Goal: Transaction & Acquisition: Purchase product/service

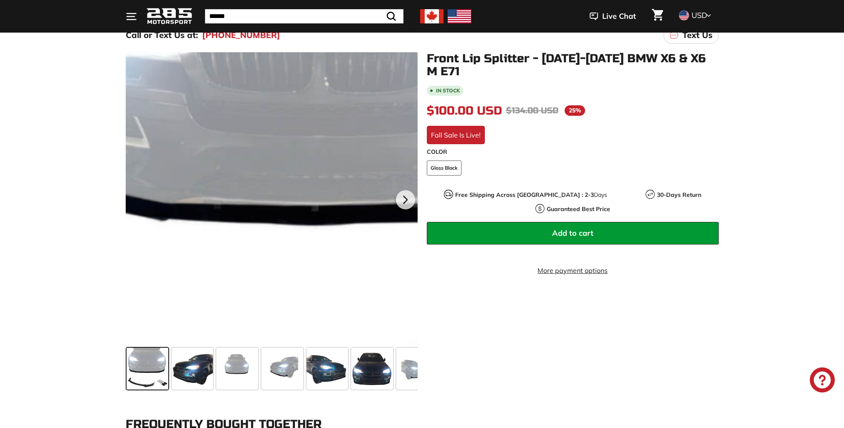
scroll to position [88, 0]
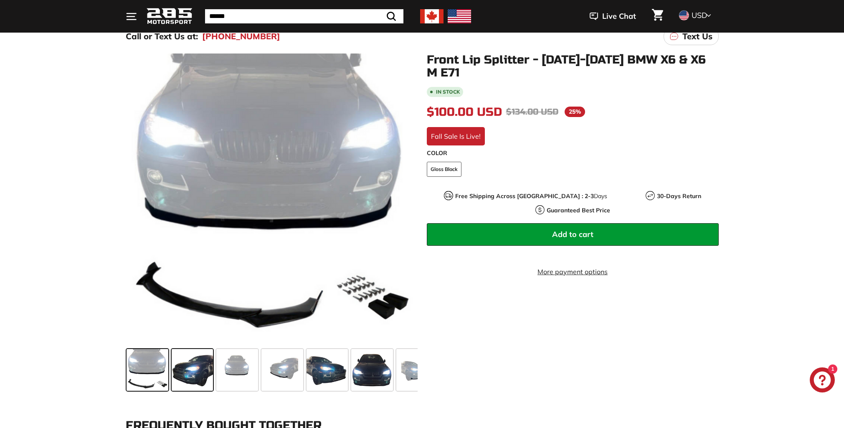
click at [191, 372] on span at bounding box center [193, 370] width 42 height 42
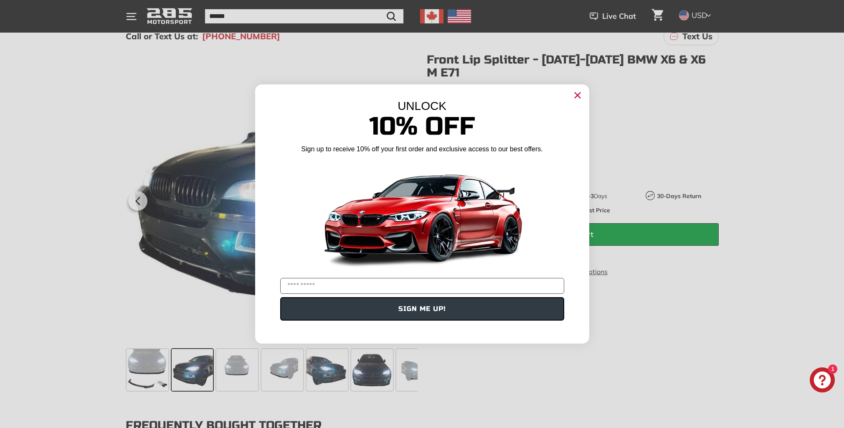
click at [577, 96] on circle "Close dialog" at bounding box center [577, 95] width 13 height 13
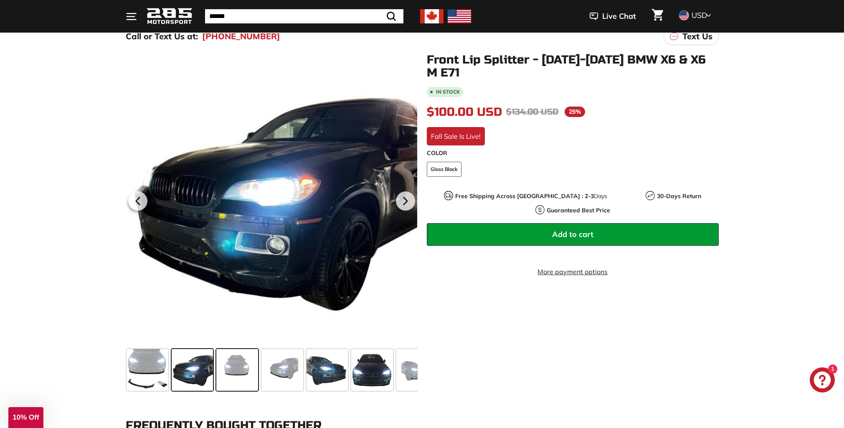
click at [237, 375] on span at bounding box center [237, 370] width 42 height 42
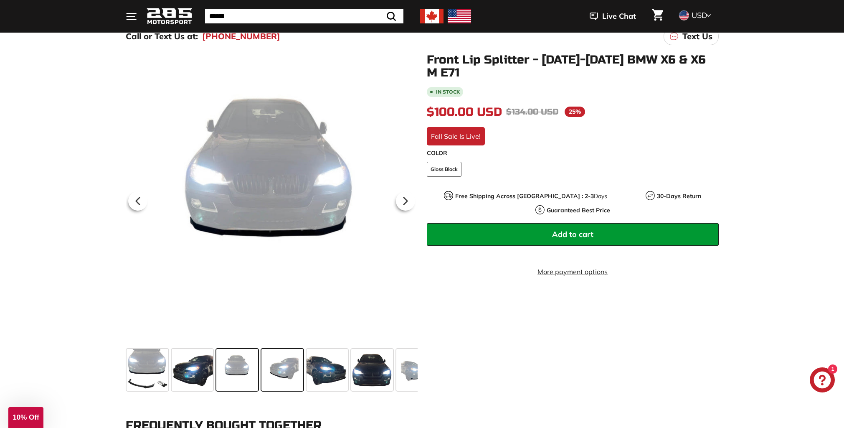
click at [276, 374] on span at bounding box center [282, 370] width 42 height 42
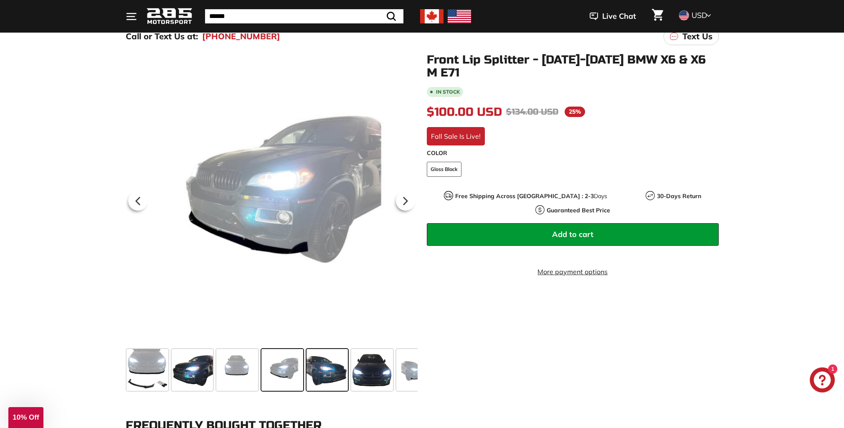
click at [323, 371] on span at bounding box center [327, 370] width 42 height 42
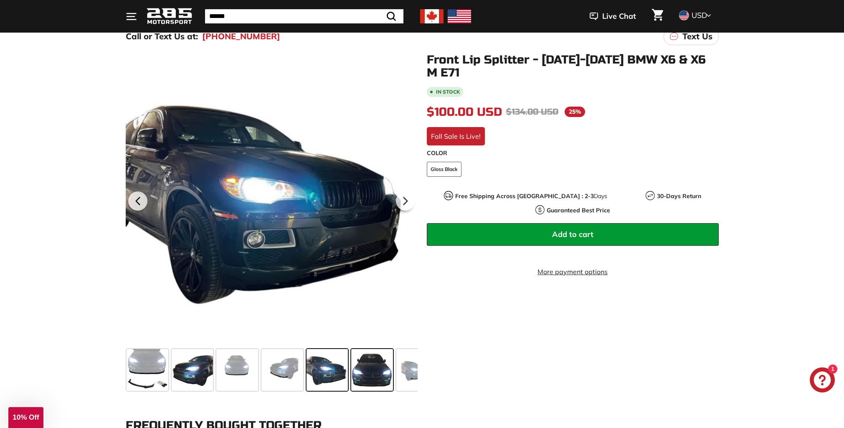
click at [367, 365] on span at bounding box center [372, 370] width 42 height 42
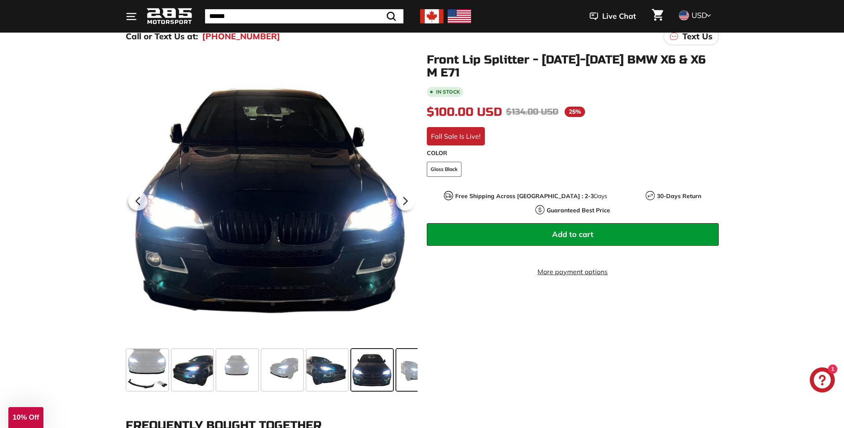
click at [414, 381] on span at bounding box center [417, 370] width 42 height 42
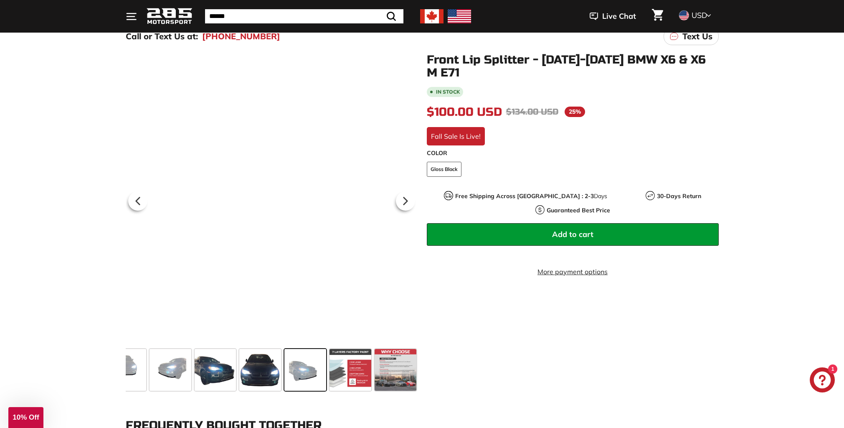
scroll to position [0, 112]
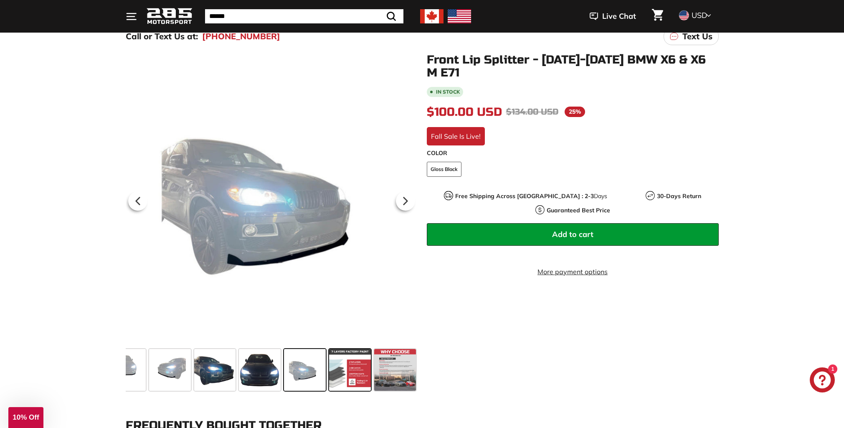
click at [355, 376] on span at bounding box center [350, 370] width 42 height 42
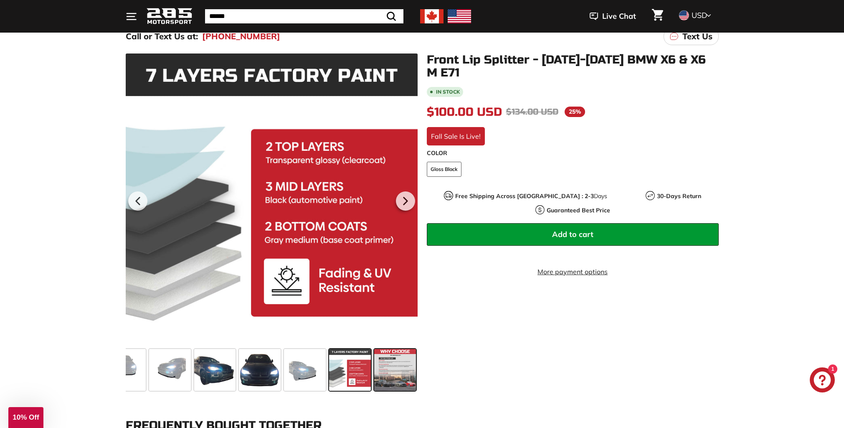
click at [382, 371] on span at bounding box center [395, 370] width 42 height 42
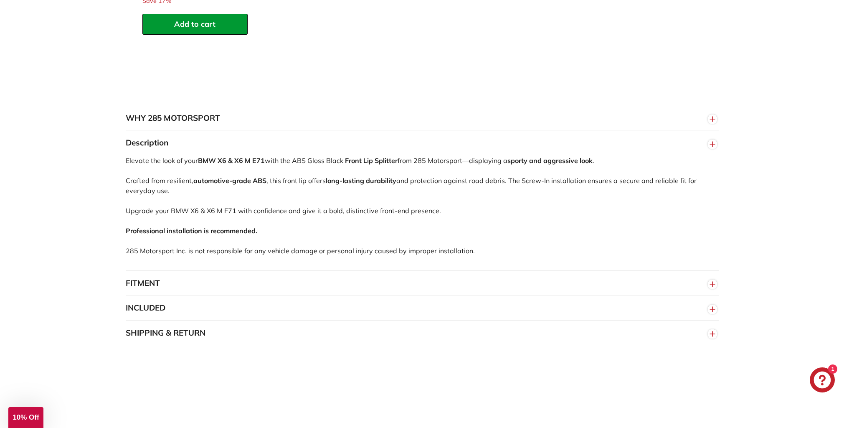
scroll to position [708, 0]
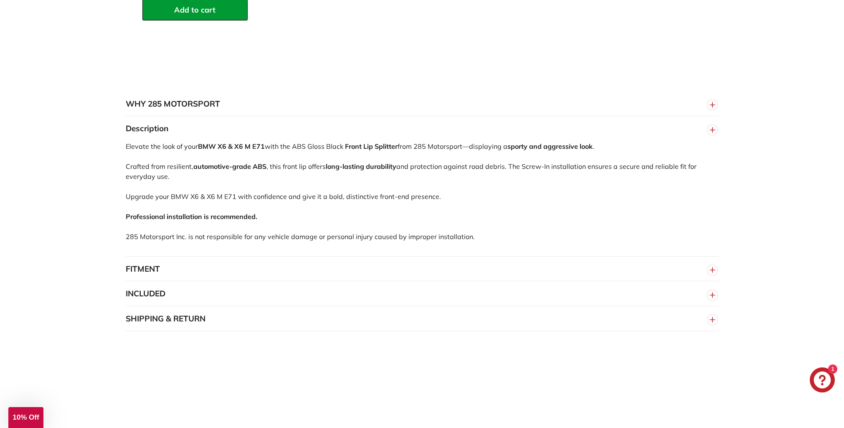
click at [326, 268] on button "FITMENT" at bounding box center [422, 268] width 593 height 25
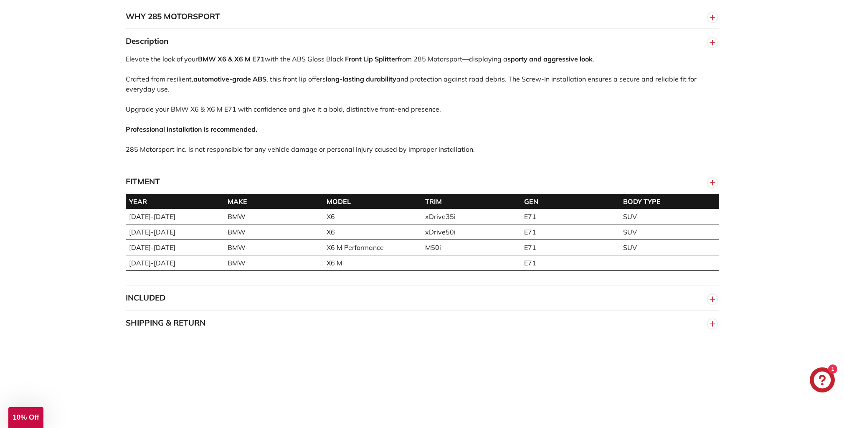
scroll to position [811, 0]
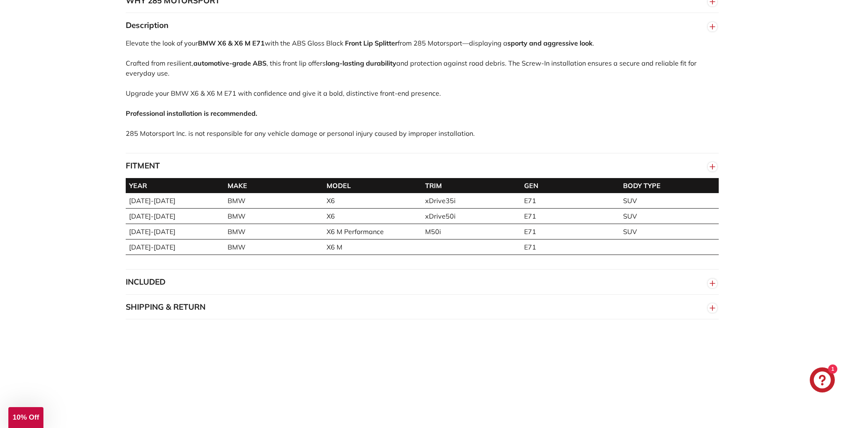
click at [323, 277] on button "INCLUDED" at bounding box center [422, 281] width 593 height 25
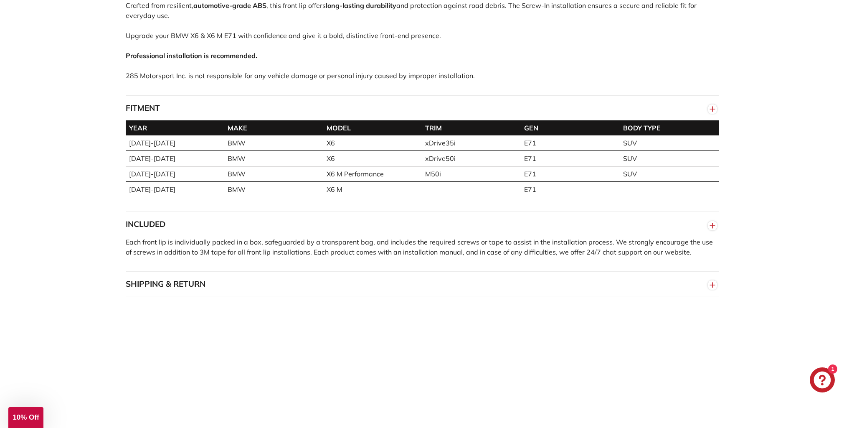
scroll to position [886, 0]
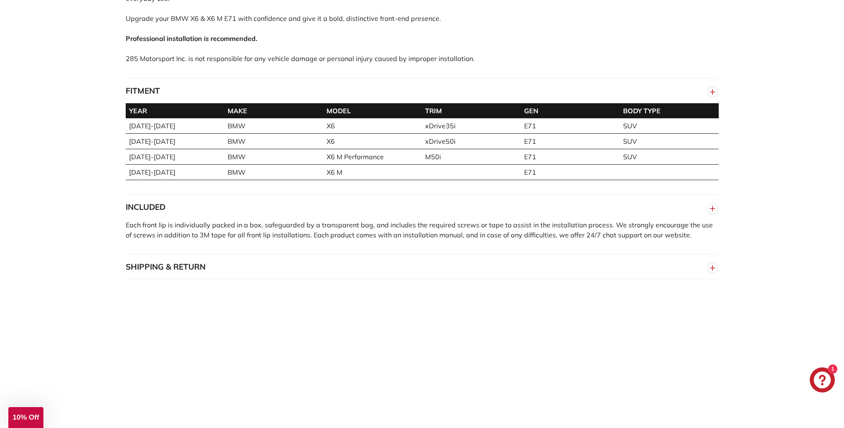
click at [323, 277] on button "SHIPPING & RETURN" at bounding box center [422, 266] width 593 height 25
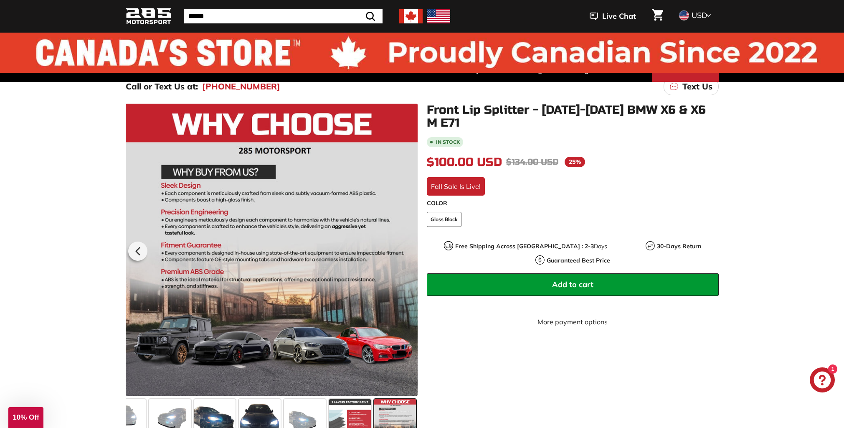
scroll to position [0, 0]
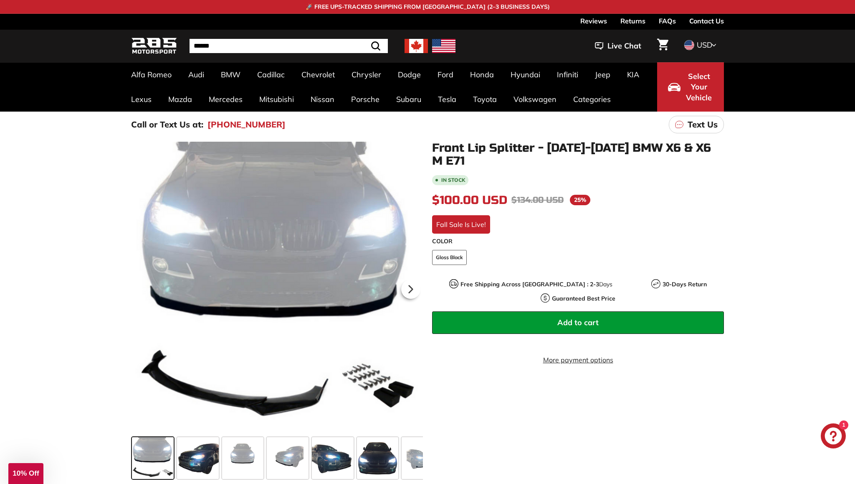
click at [162, 468] on span at bounding box center [153, 458] width 42 height 42
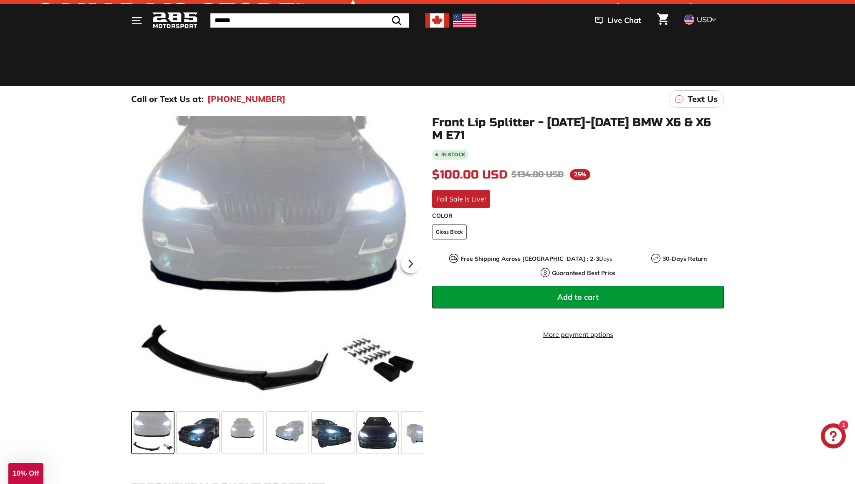
scroll to position [139, 0]
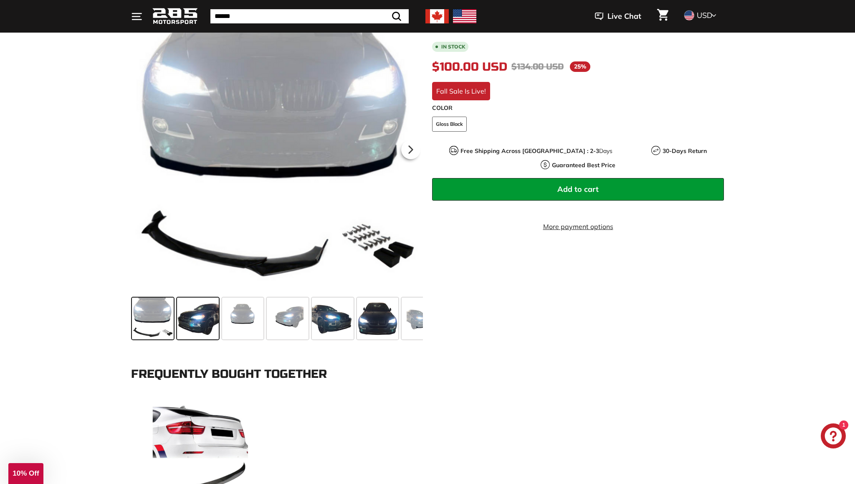
click at [200, 327] on span at bounding box center [198, 318] width 42 height 42
